Goal: Information Seeking & Learning: Learn about a topic

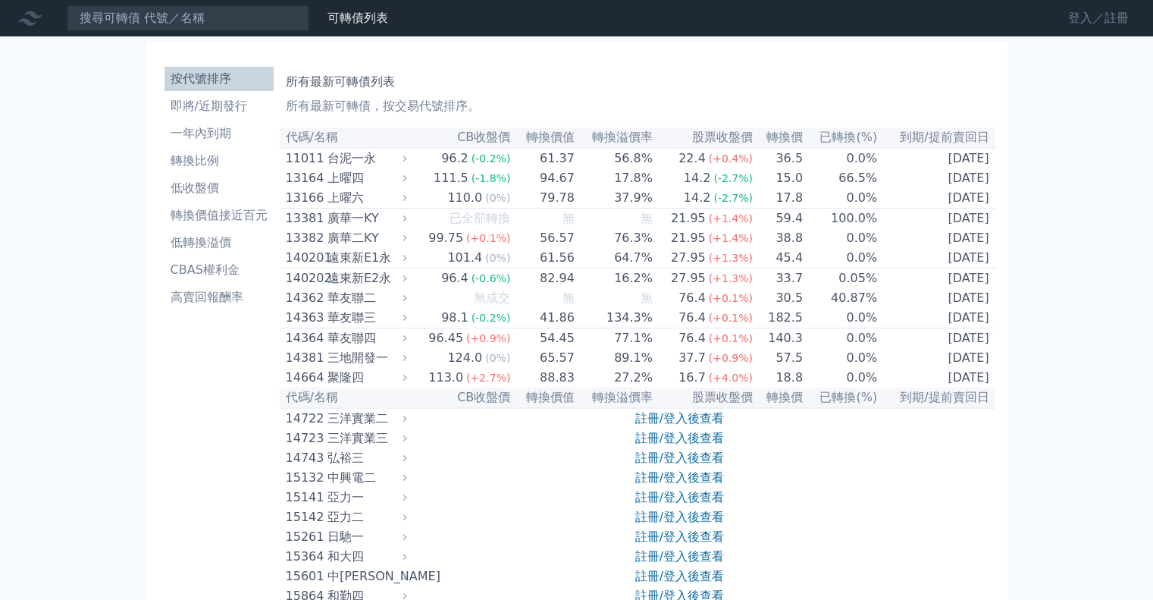
click at [1099, 20] on link "登入／註冊" at bounding box center [1098, 18] width 85 height 24
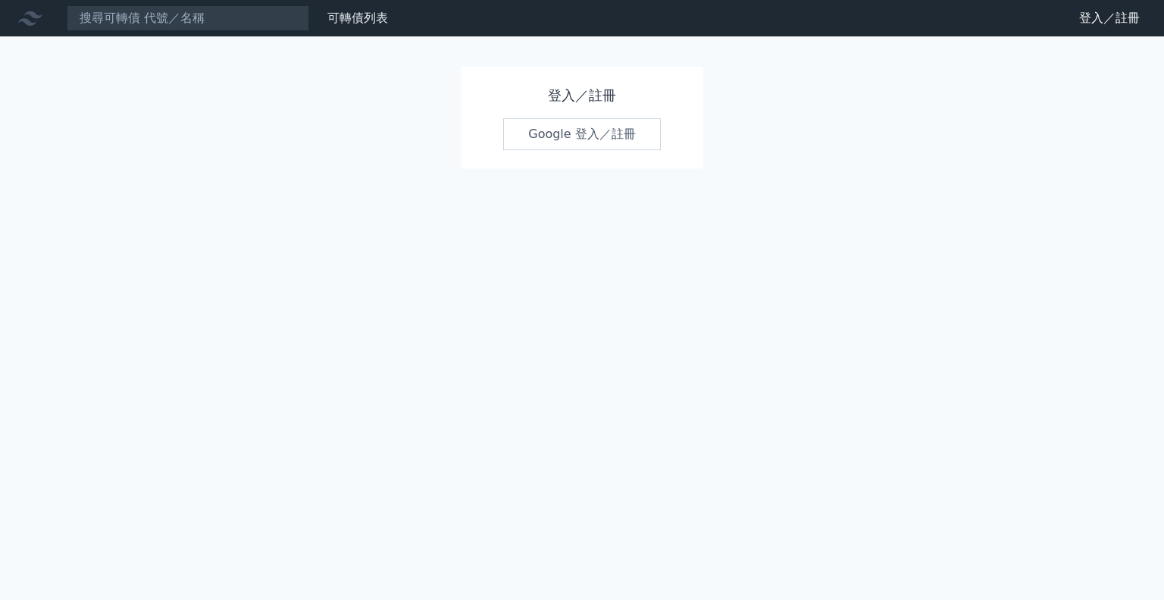
click at [582, 148] on link "Google 登入／註冊" at bounding box center [582, 134] width 158 height 32
click at [581, 136] on link "Google 登入／註冊" at bounding box center [582, 134] width 158 height 32
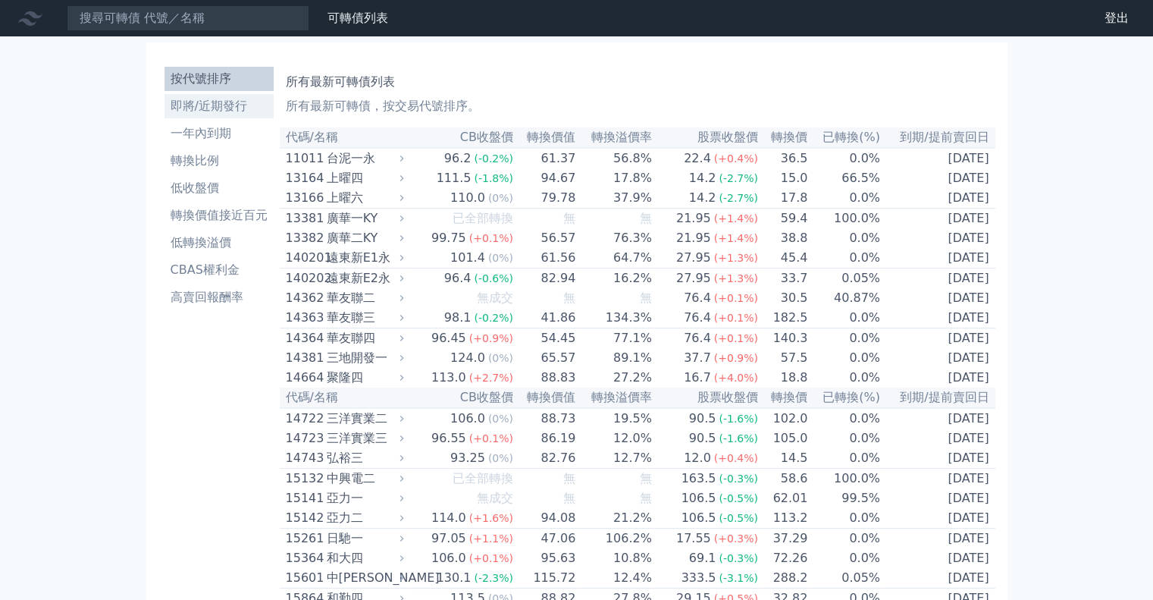
click at [194, 111] on li "即將/近期發行" at bounding box center [219, 106] width 109 height 18
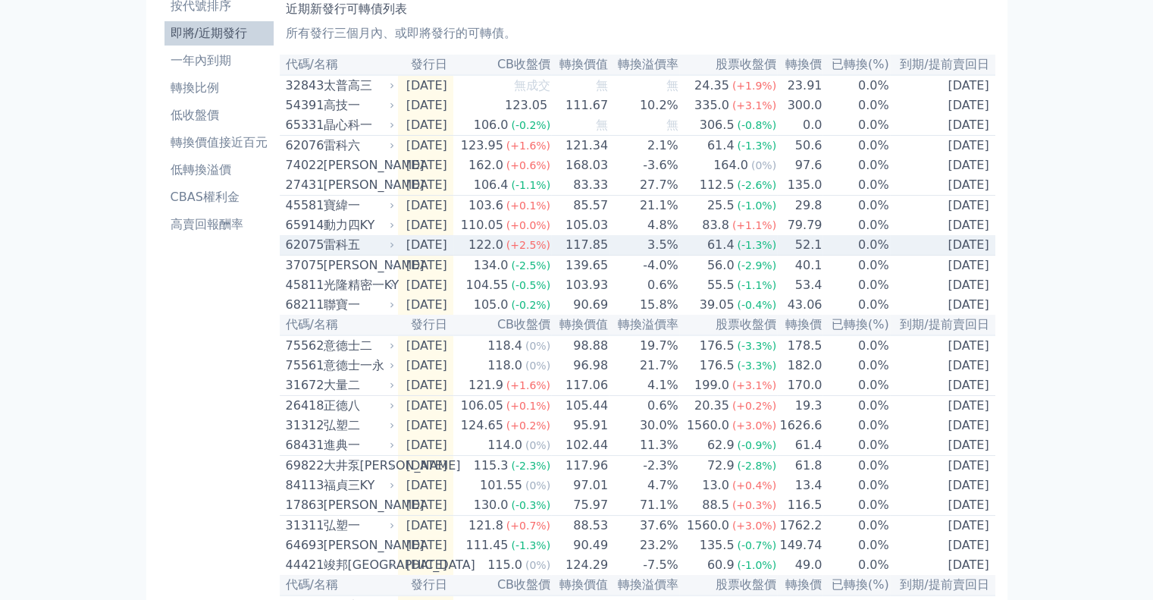
scroll to position [76, 0]
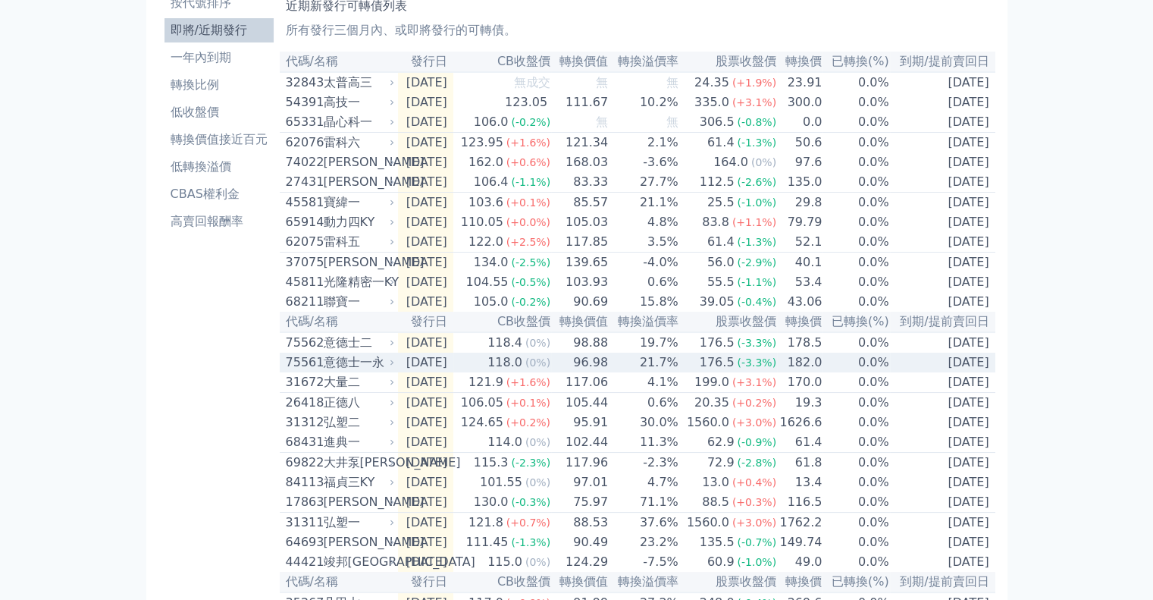
click at [393, 367] on icon at bounding box center [391, 362] width 9 height 9
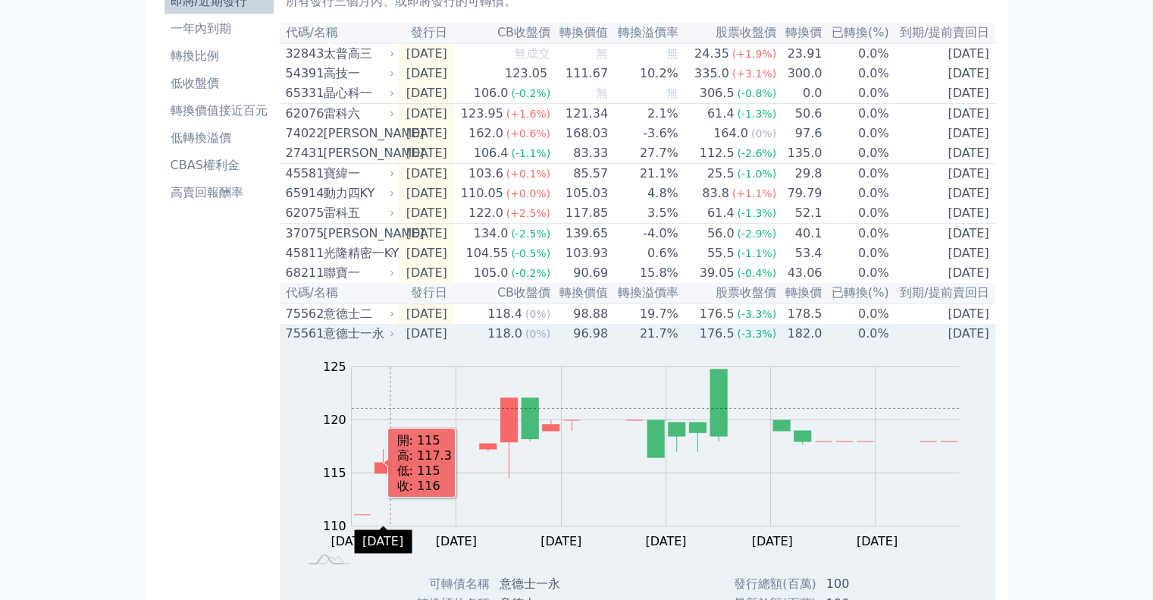
scroll to position [227, 0]
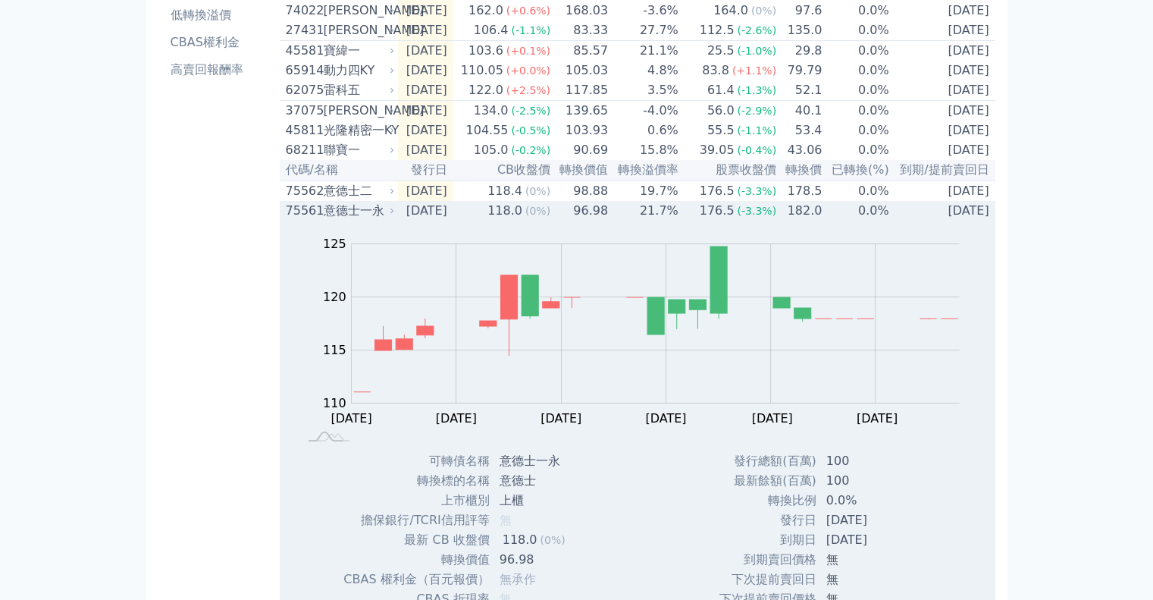
click at [396, 215] on icon at bounding box center [391, 210] width 9 height 9
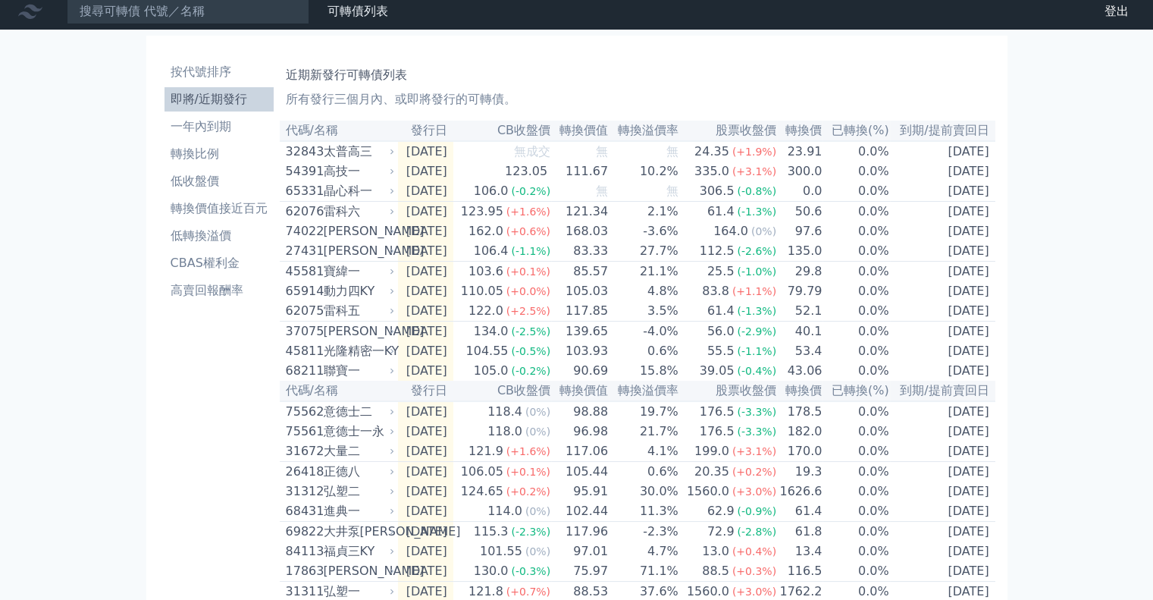
scroll to position [0, 0]
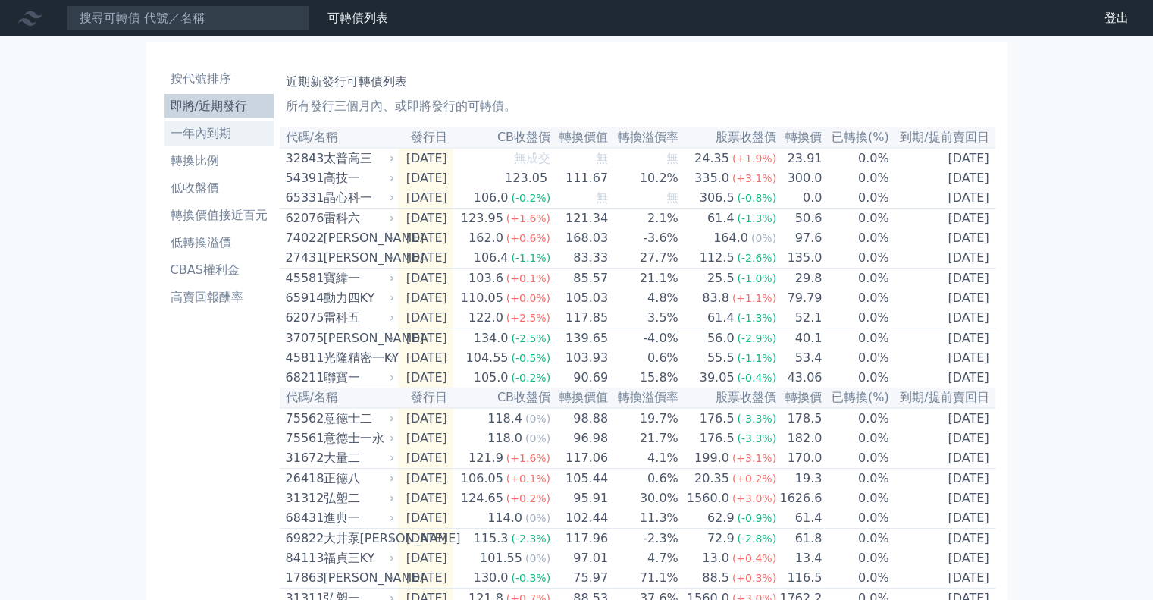
click at [218, 133] on li "一年內到期" at bounding box center [219, 133] width 109 height 18
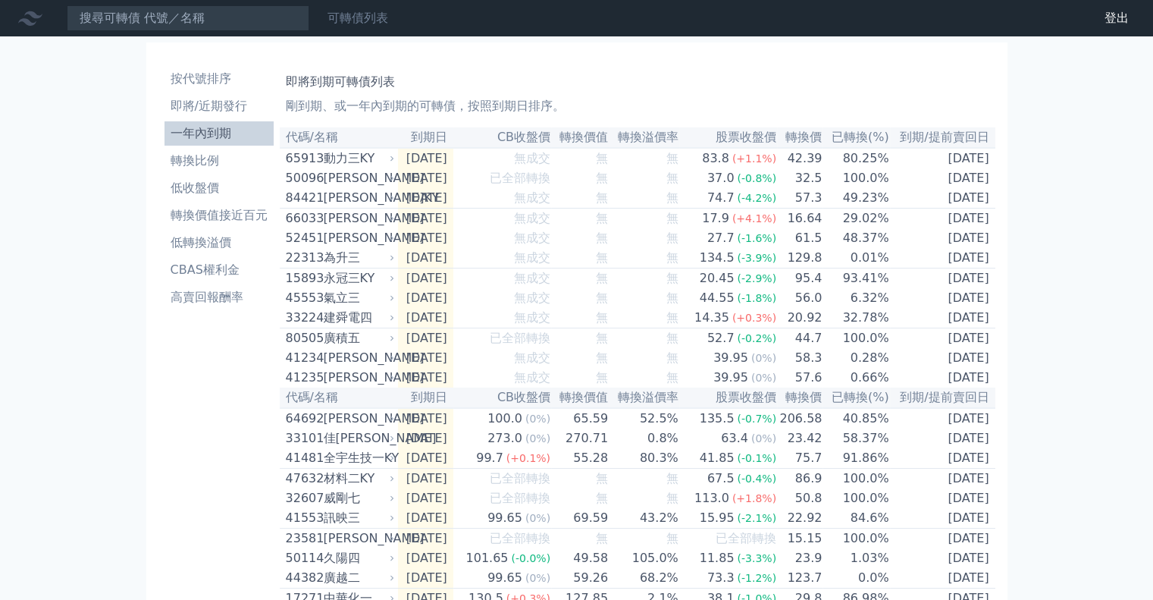
click at [354, 20] on link "可轉債列表" at bounding box center [358, 18] width 61 height 14
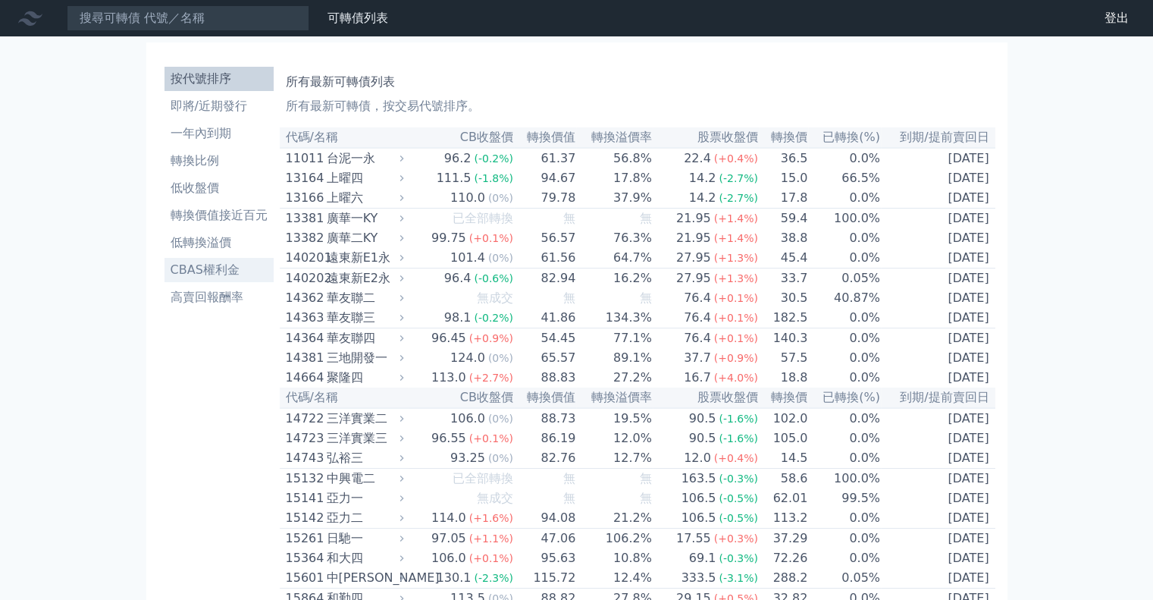
click at [231, 268] on li "CBAS權利金" at bounding box center [219, 270] width 109 height 18
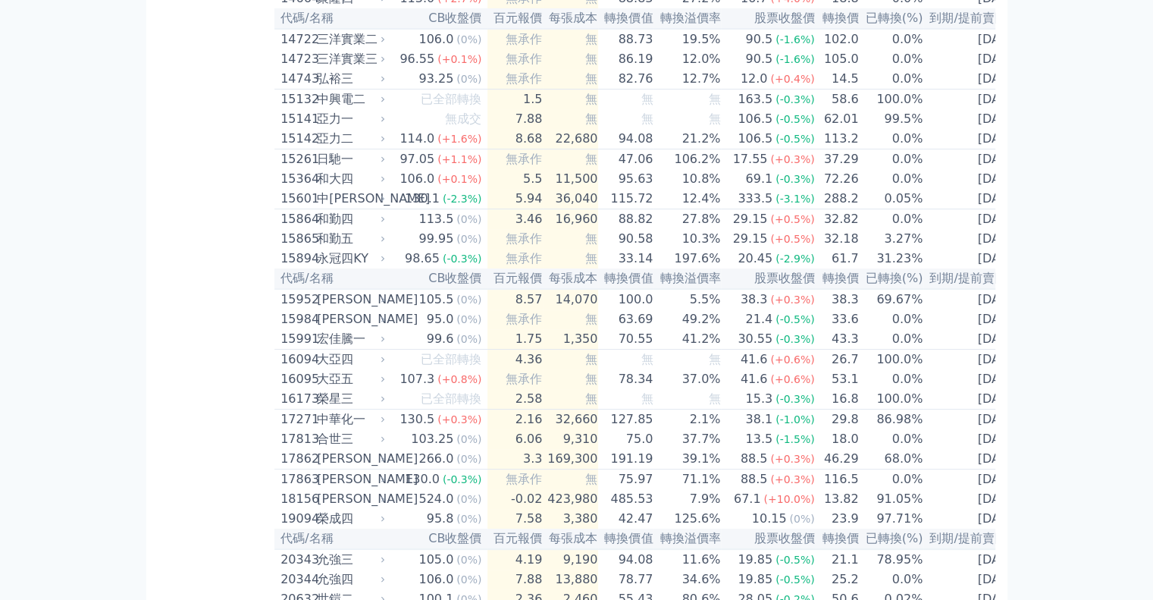
scroll to position [682, 0]
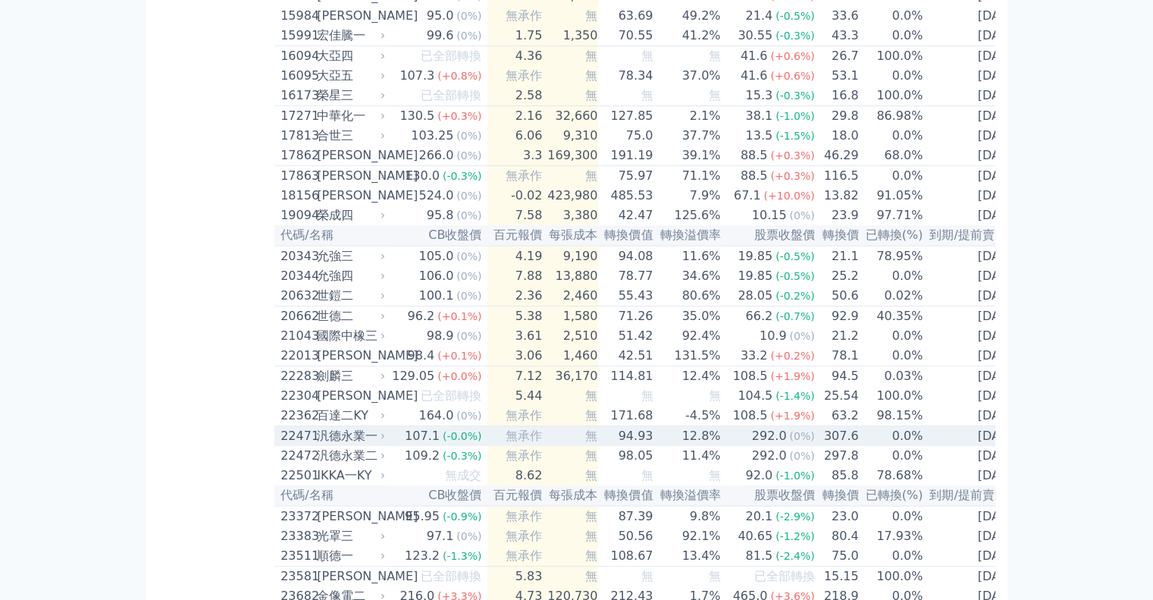
click at [387, 445] on div "22471 汎德永業一" at bounding box center [334, 436] width 107 height 18
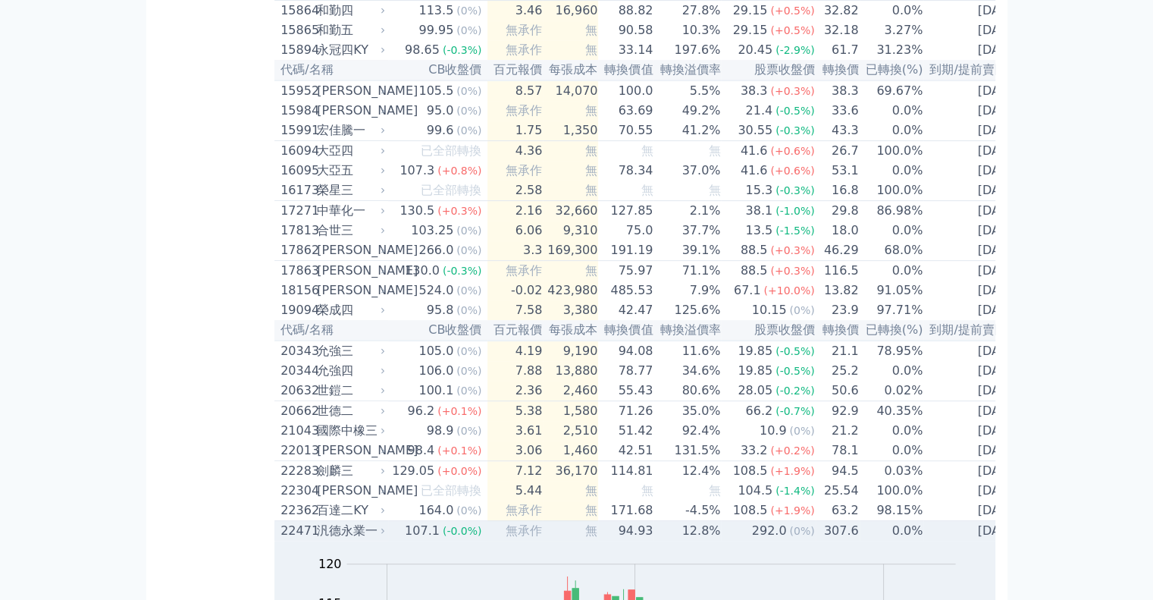
scroll to position [758, 0]
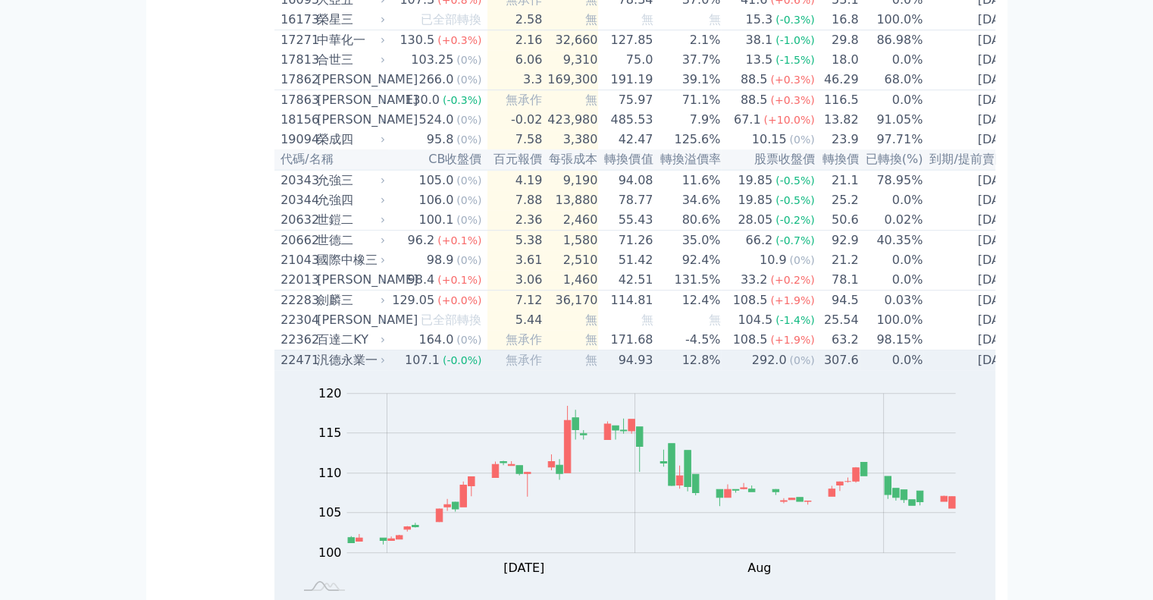
click at [387, 365] on icon at bounding box center [382, 360] width 9 height 9
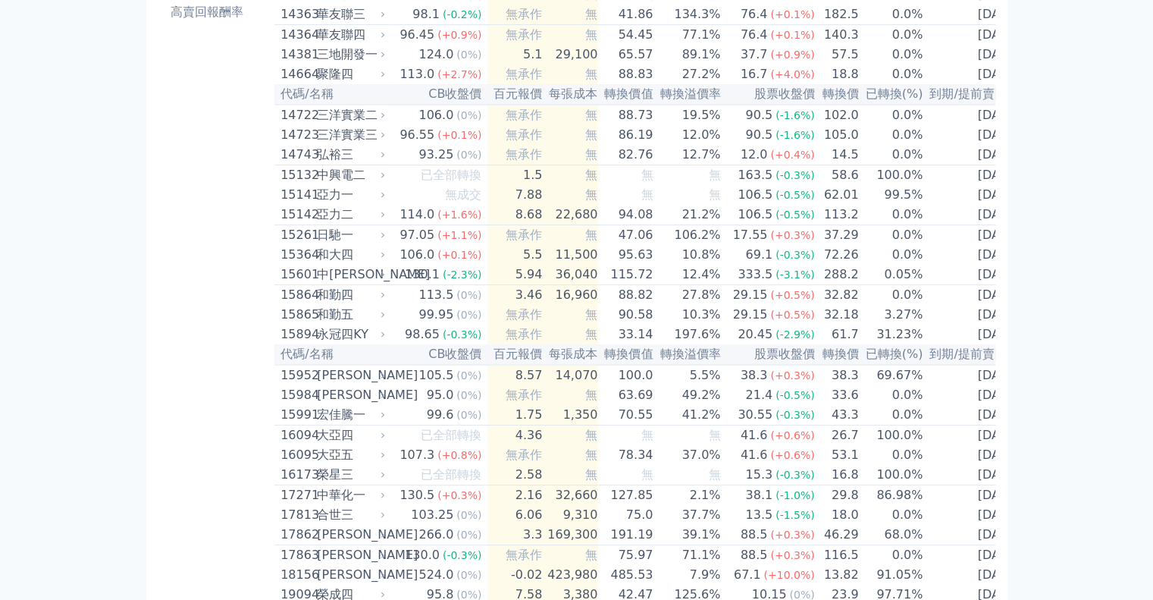
scroll to position [0, 0]
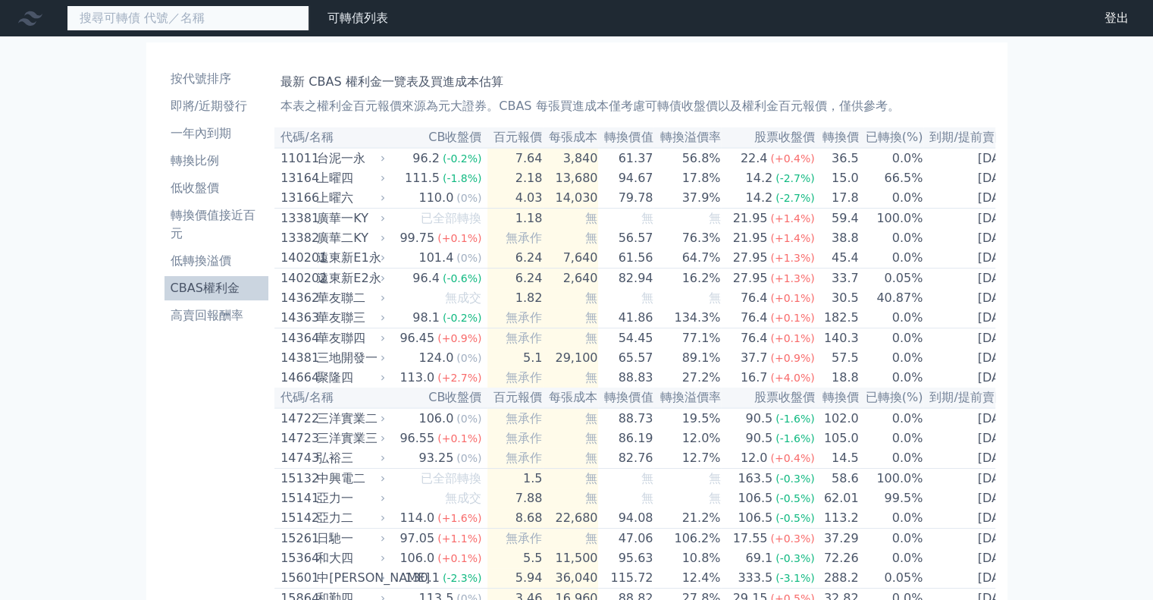
click at [219, 14] on input at bounding box center [188, 18] width 243 height 26
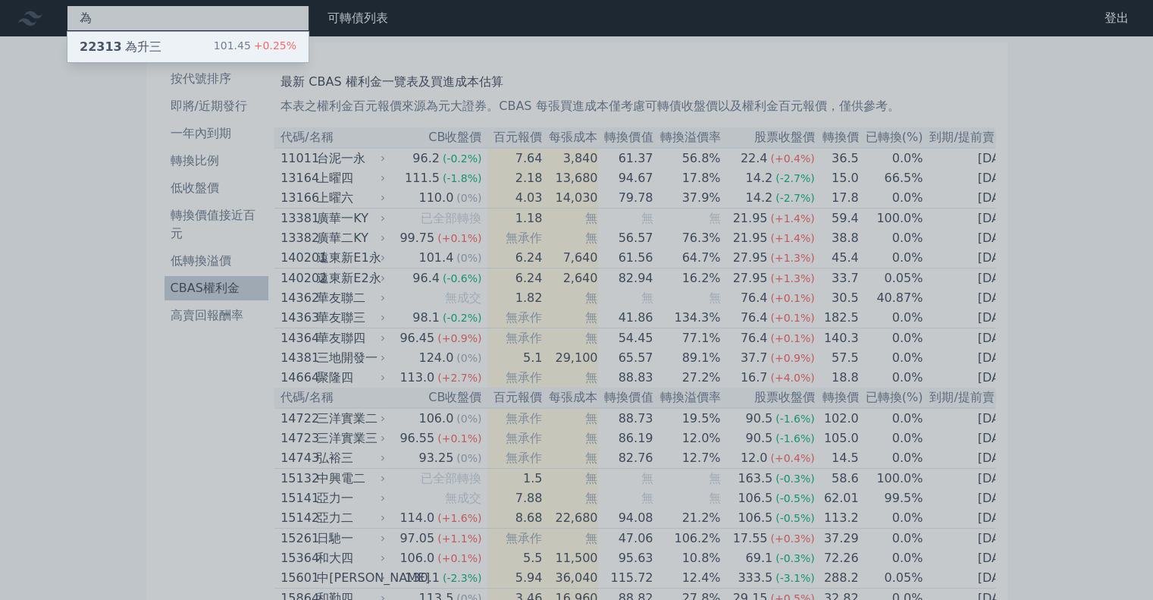
type input "為"
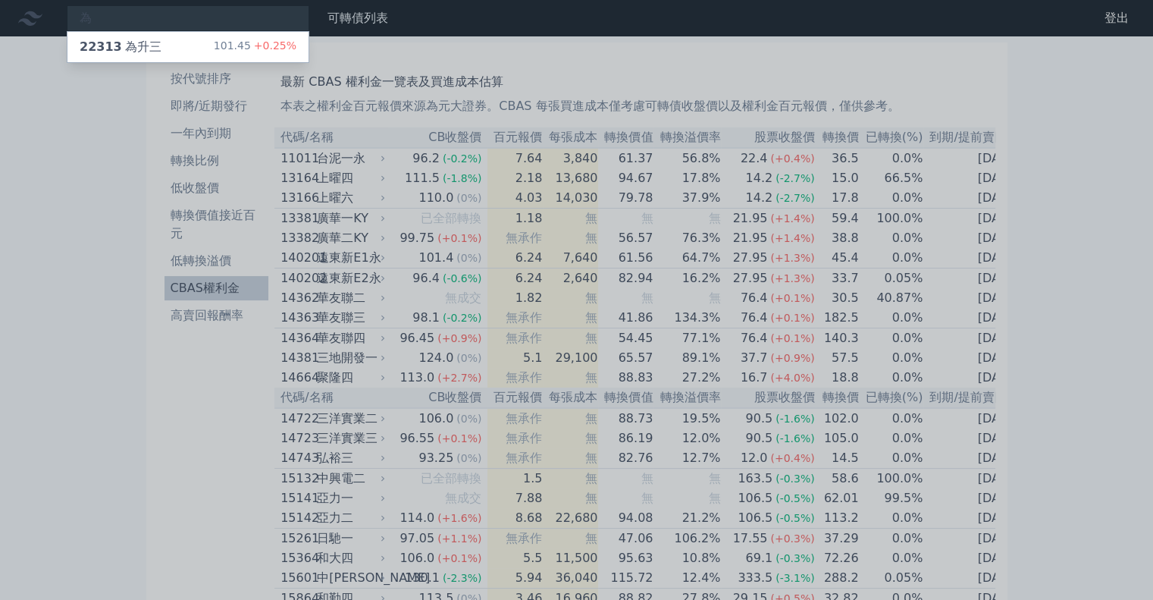
click at [147, 52] on div "22313 為升三" at bounding box center [121, 47] width 82 height 18
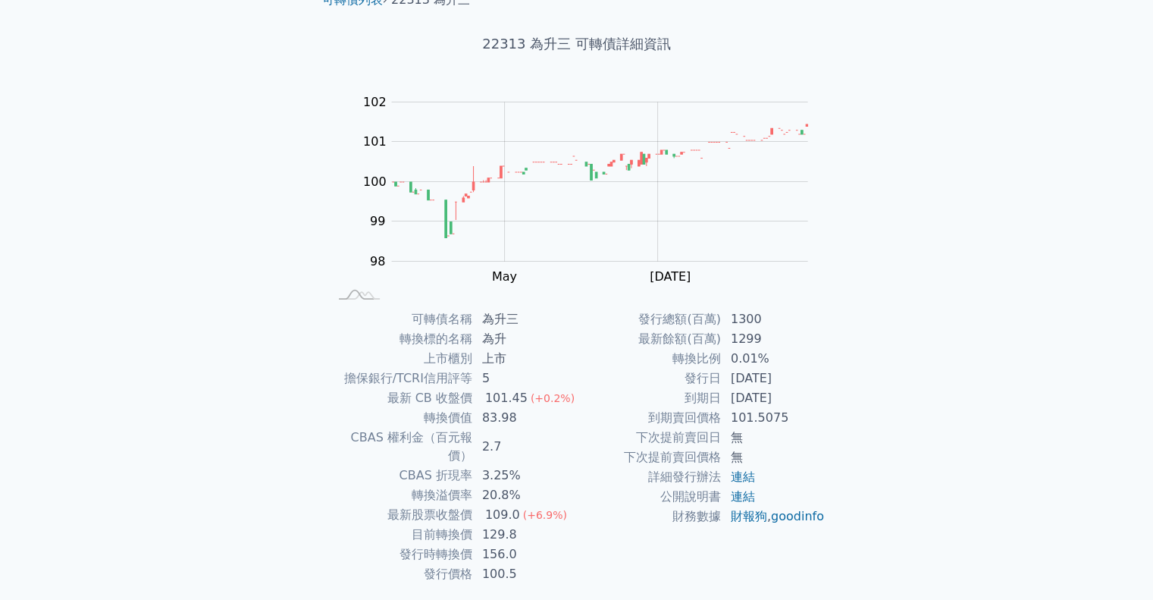
scroll to position [76, 0]
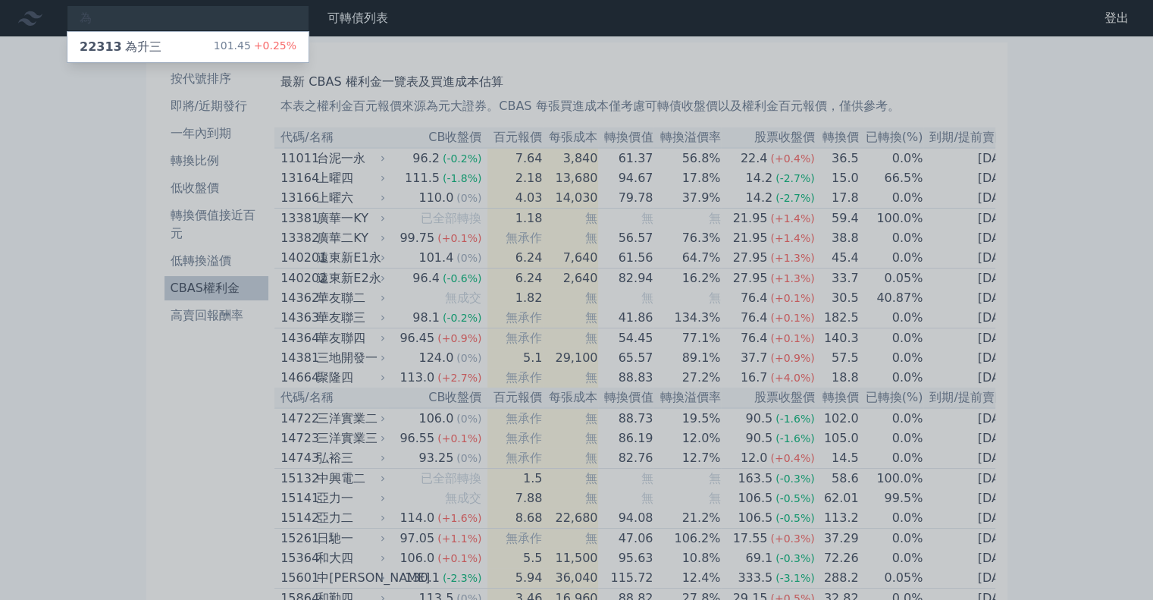
click at [79, 85] on div at bounding box center [576, 300] width 1153 height 600
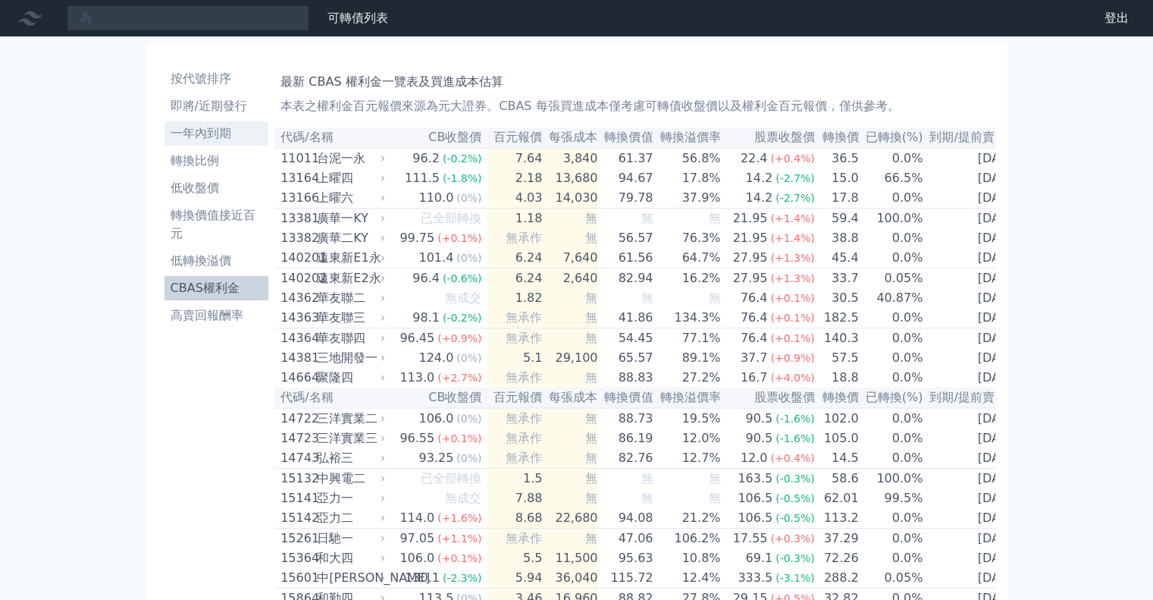
click at [213, 138] on li "一年內到期" at bounding box center [217, 133] width 105 height 18
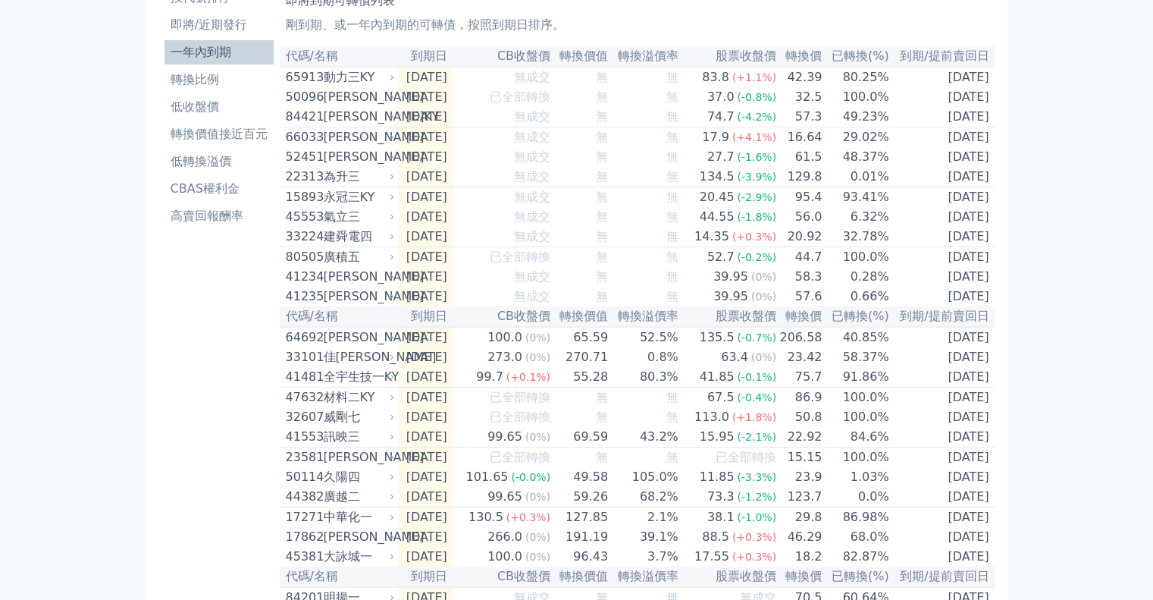
scroll to position [69, 0]
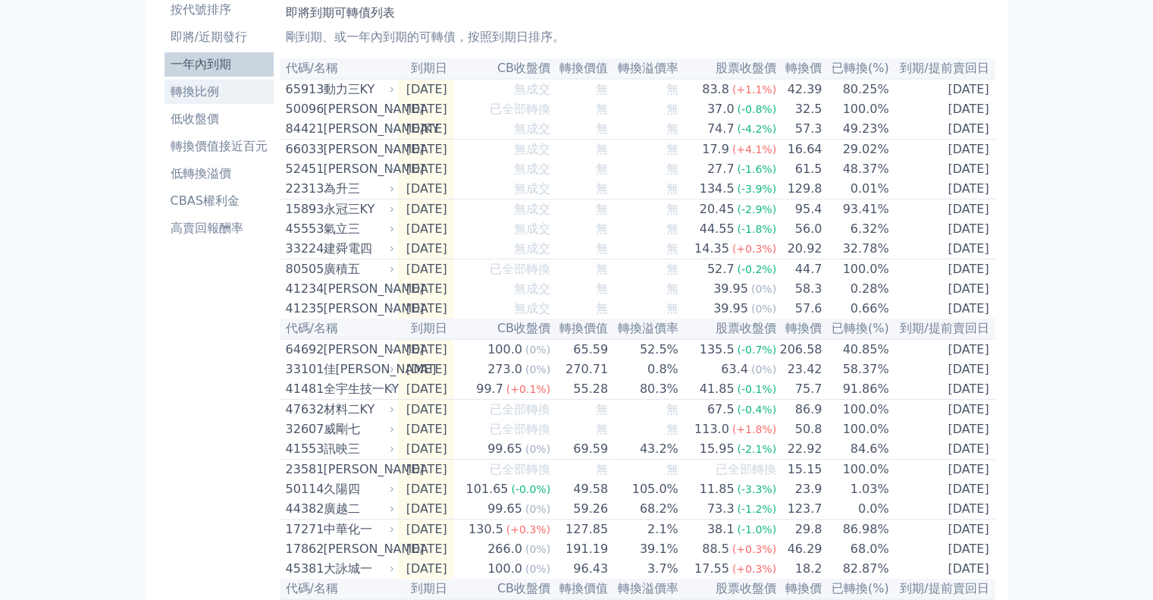
click at [197, 96] on li "轉換比例" at bounding box center [219, 92] width 109 height 18
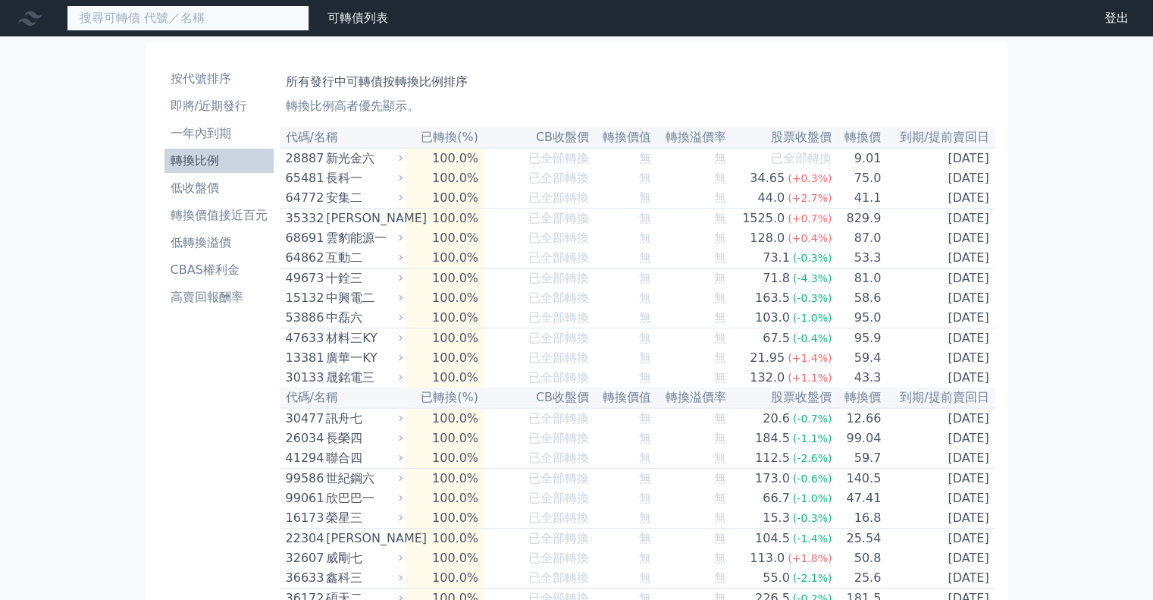
click at [202, 11] on input at bounding box center [188, 18] width 243 height 26
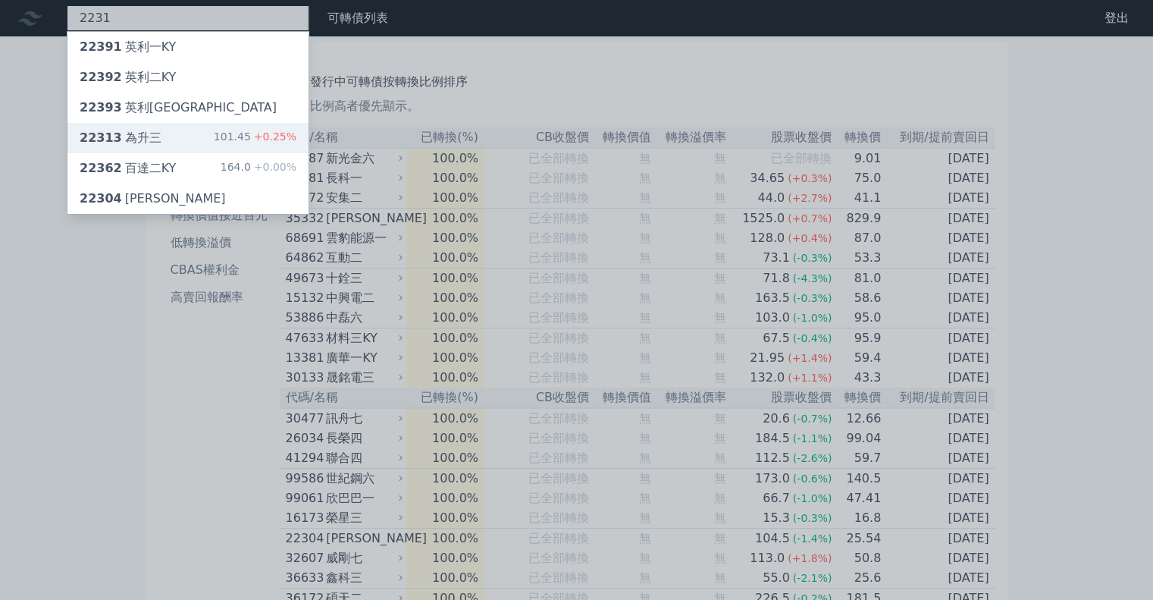
type input "2231"
click at [139, 134] on div "22313 為升三" at bounding box center [121, 138] width 82 height 18
